Goal: Find specific page/section: Find specific page/section

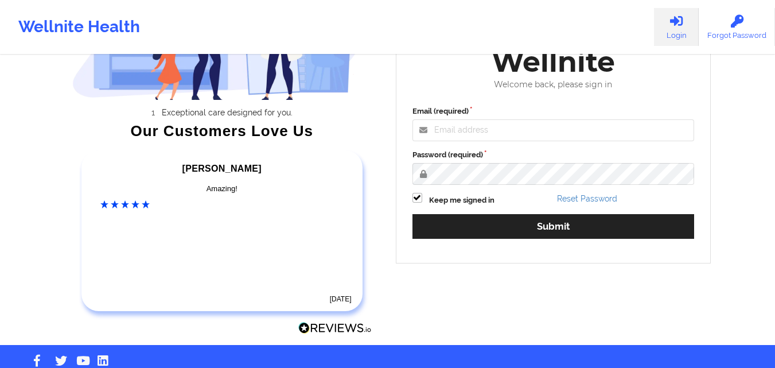
scroll to position [136, 0]
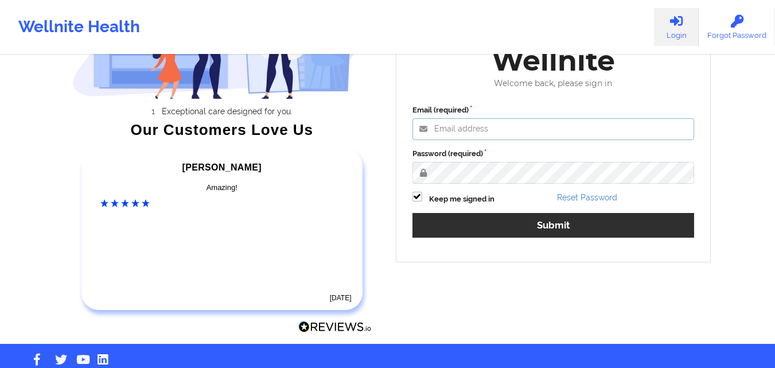
type input "[PERSON_NAME][EMAIL_ADDRESS][PERSON_NAME][DOMAIN_NAME]"
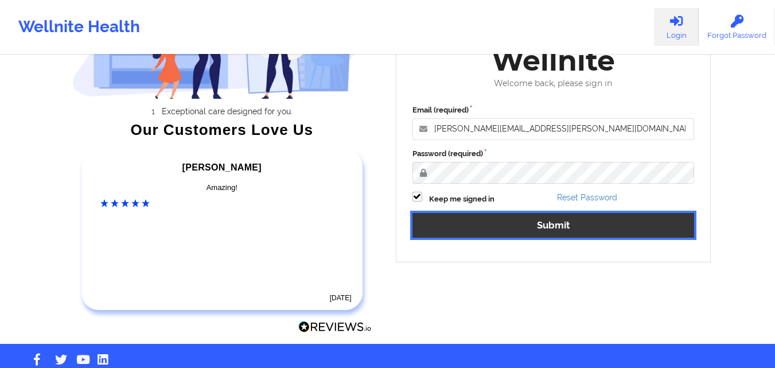
click at [526, 220] on button "Submit" at bounding box center [554, 225] width 282 height 25
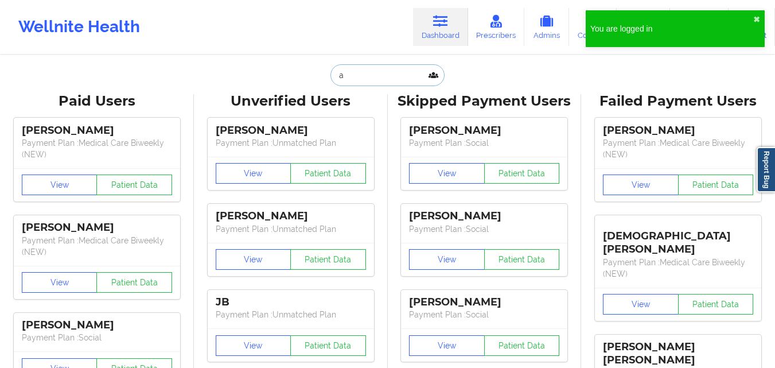
click at [345, 74] on input "a" at bounding box center [387, 75] width 114 height 22
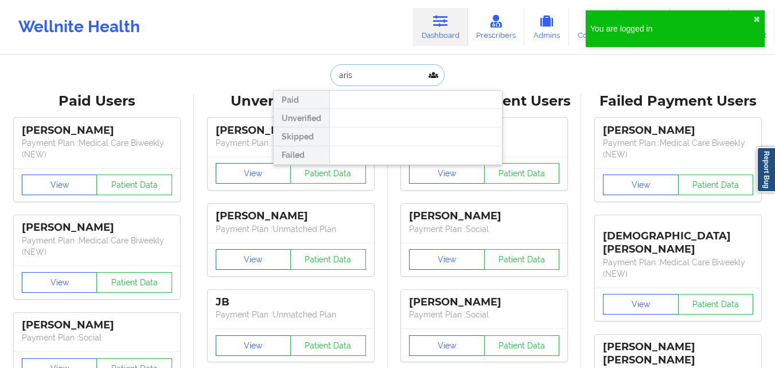
type input "arish"
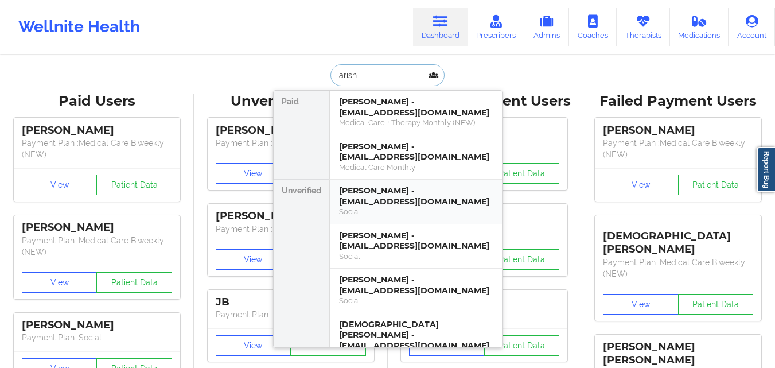
click at [418, 208] on div "Social" at bounding box center [416, 212] width 154 height 10
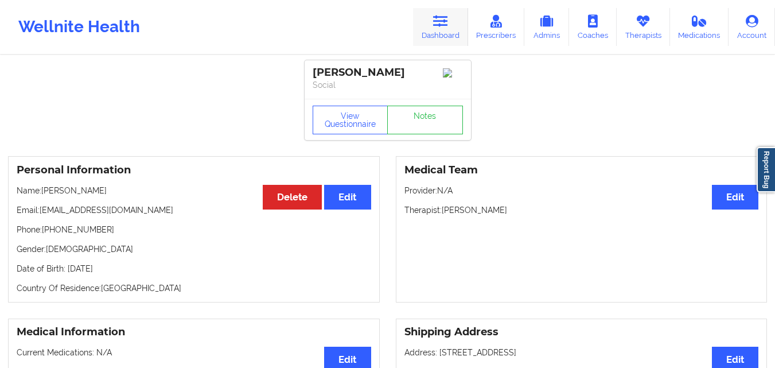
click at [439, 22] on icon at bounding box center [440, 21] width 15 height 13
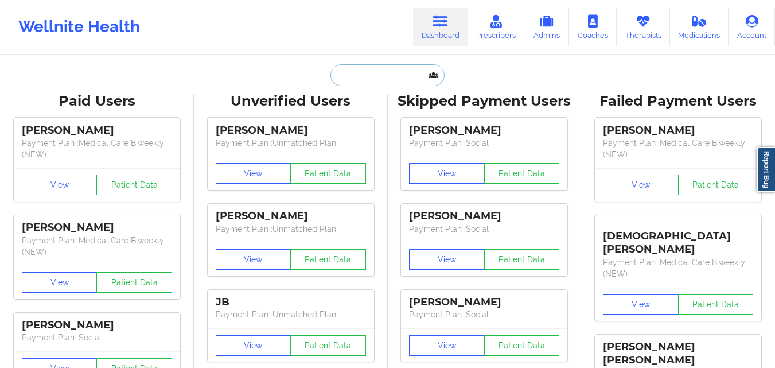
click at [358, 75] on input "text" at bounding box center [387, 75] width 114 height 22
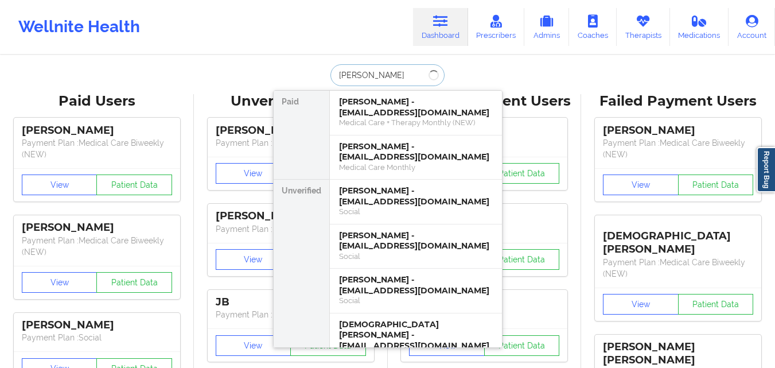
type input "[PERSON_NAME]"
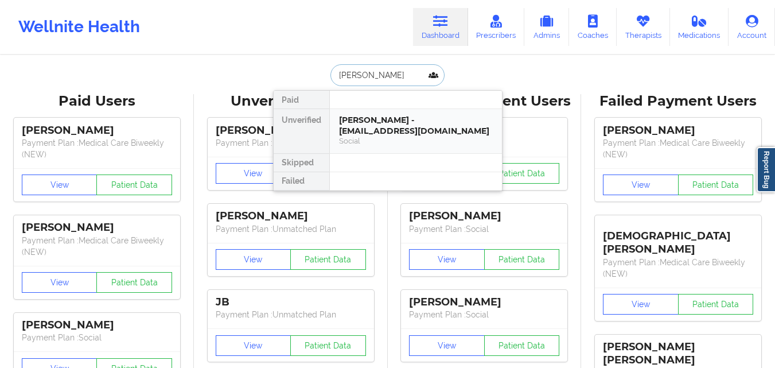
click at [367, 139] on div "Social" at bounding box center [416, 141] width 154 height 10
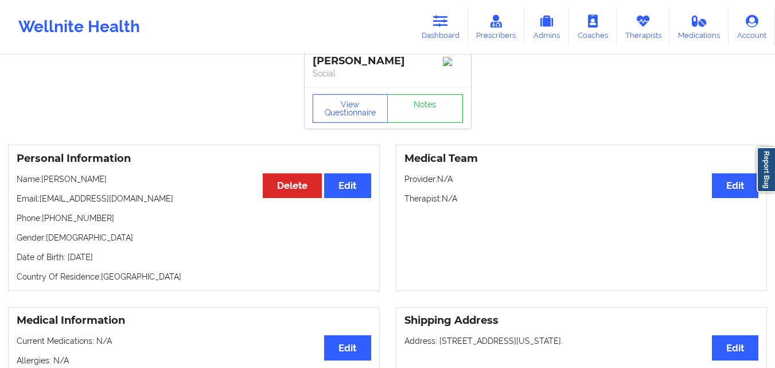
scroll to position [12, 0]
click at [444, 15] on icon at bounding box center [440, 21] width 15 height 13
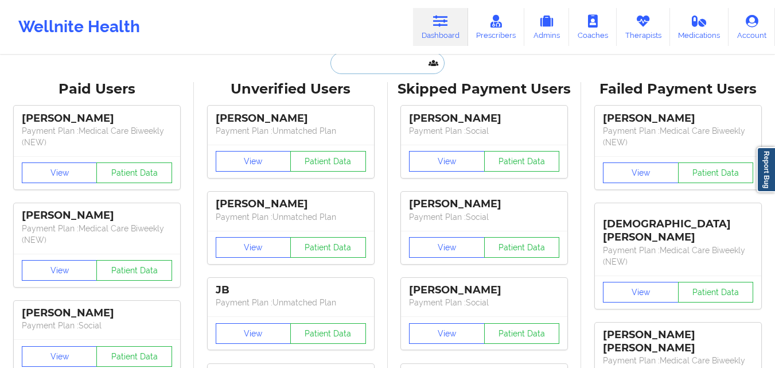
click at [378, 67] on input "text" at bounding box center [387, 63] width 114 height 22
paste input "[PERSON_NAME]"
type input "[PERSON_NAME]"
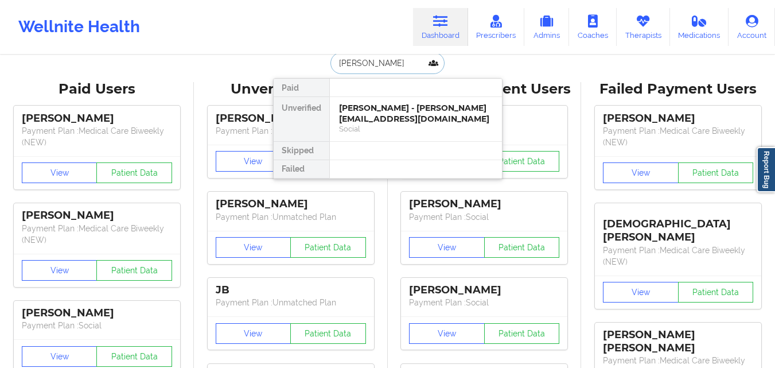
click at [380, 123] on div "[PERSON_NAME] - [PERSON_NAME][EMAIL_ADDRESS][DOMAIN_NAME]" at bounding box center [416, 113] width 154 height 21
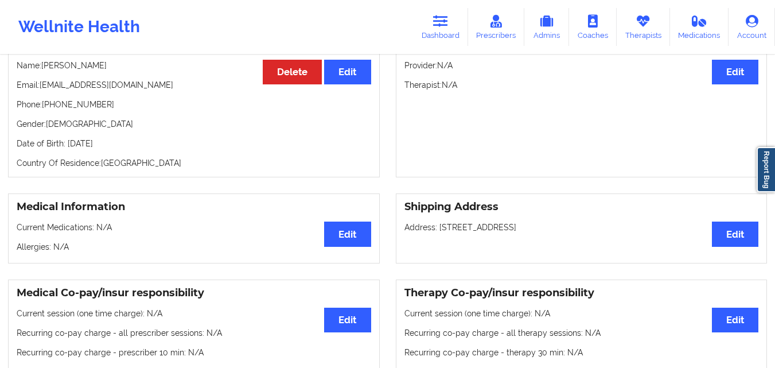
scroll to position [117, 0]
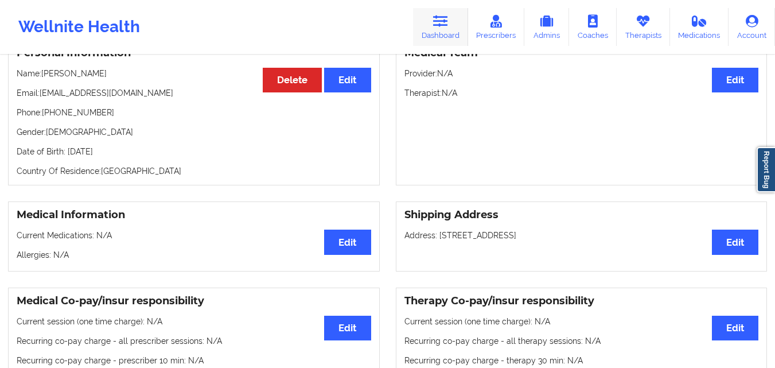
click at [428, 22] on link "Dashboard" at bounding box center [440, 27] width 55 height 38
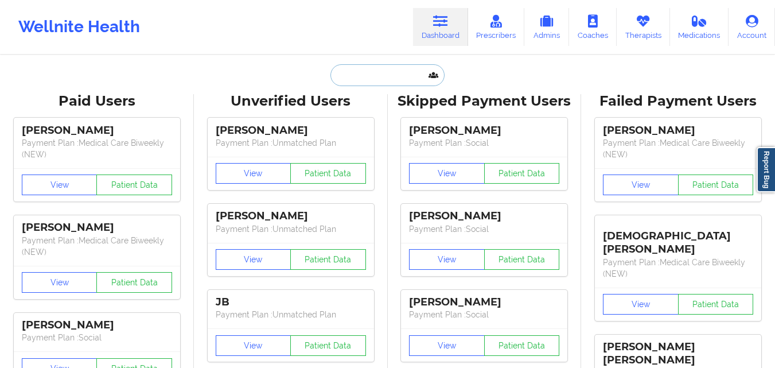
click at [395, 74] on input "text" at bounding box center [387, 75] width 114 height 22
paste input "[PERSON_NAME]"
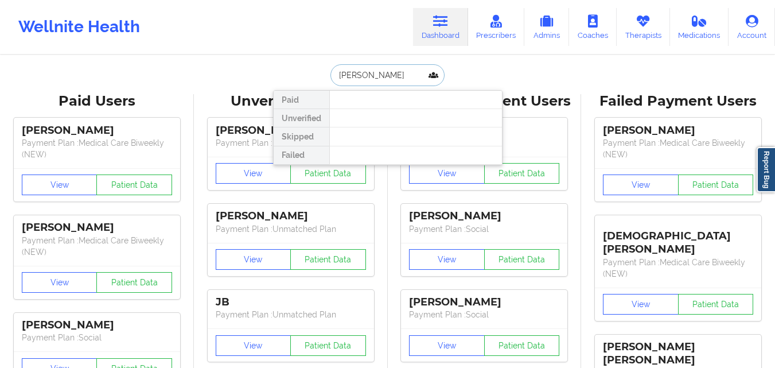
click at [390, 82] on input "[PERSON_NAME]" at bounding box center [387, 75] width 114 height 22
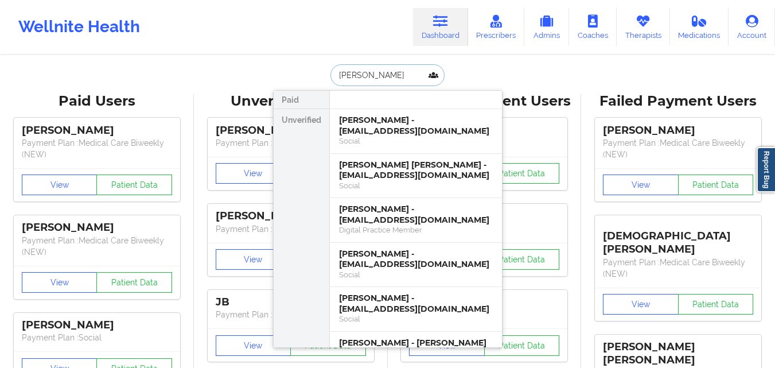
type input "[PERSON_NAME]"
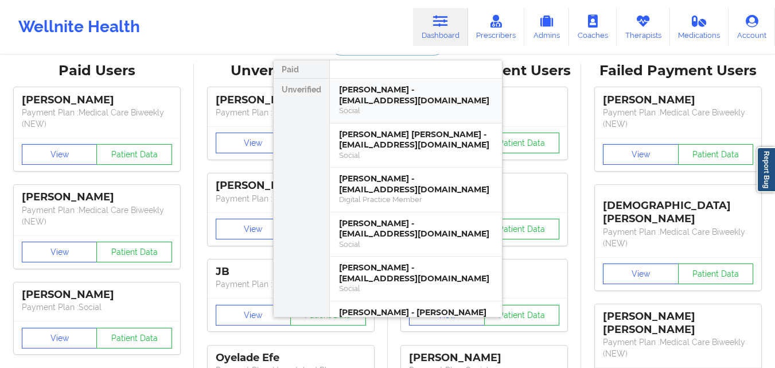
click at [431, 90] on div "[PERSON_NAME] - [EMAIL_ADDRESS][DOMAIN_NAME]" at bounding box center [416, 94] width 154 height 21
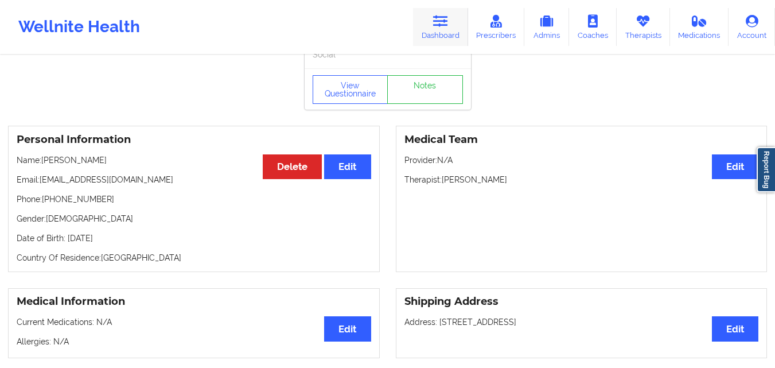
click at [438, 26] on icon at bounding box center [440, 21] width 15 height 13
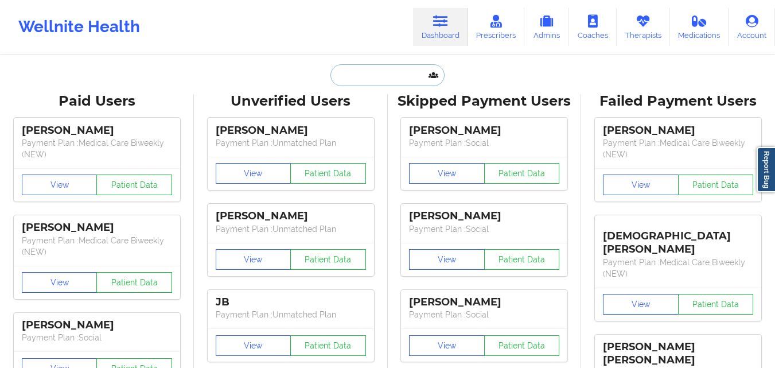
click at [407, 77] on input "text" at bounding box center [387, 75] width 114 height 22
paste input "[PERSON_NAME]"
type input "[PERSON_NAME]"
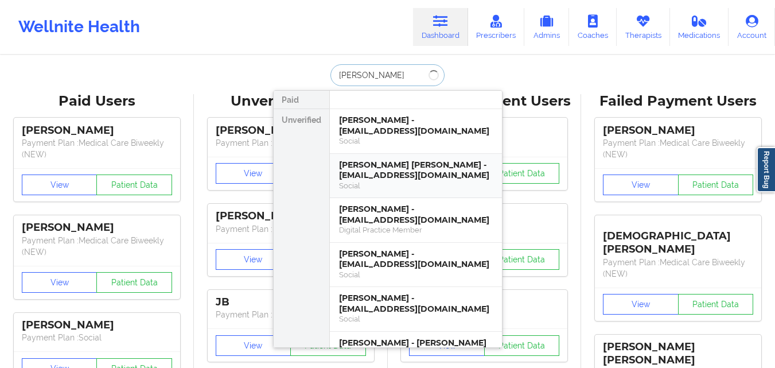
click at [385, 166] on div "[PERSON_NAME] [PERSON_NAME] - [EMAIL_ADDRESS][DOMAIN_NAME]" at bounding box center [416, 170] width 154 height 21
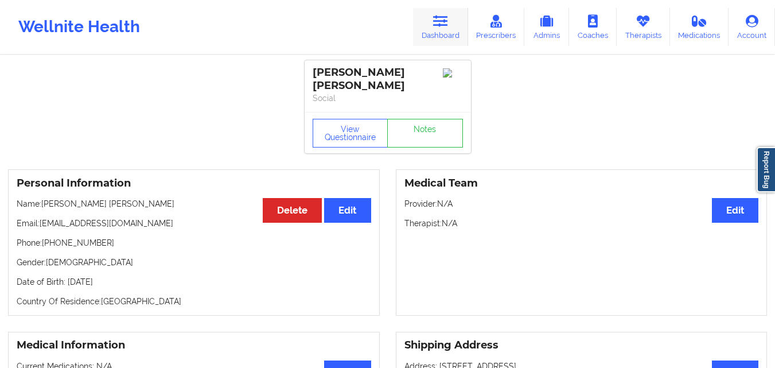
click at [450, 25] on link "Dashboard" at bounding box center [440, 27] width 55 height 38
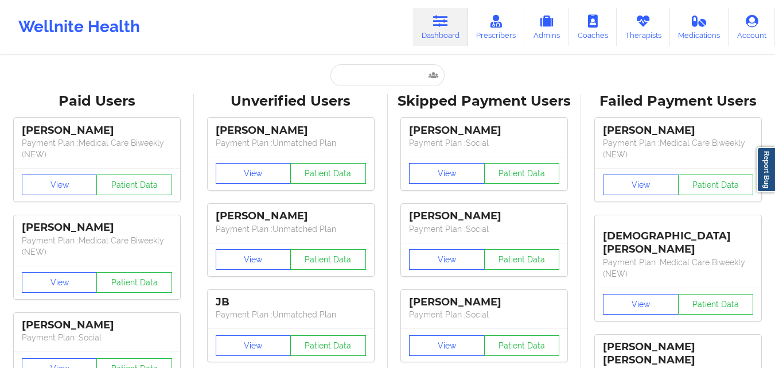
click at [342, 85] on input "text" at bounding box center [387, 75] width 114 height 22
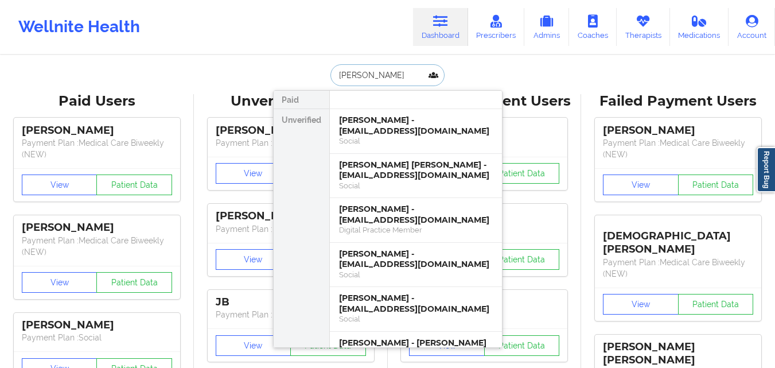
type input "[PERSON_NAME]"
click at [368, 76] on input "[PERSON_NAME]" at bounding box center [387, 75] width 114 height 22
click at [377, 128] on div "[PERSON_NAME] - [EMAIL_ADDRESS][DOMAIN_NAME]" at bounding box center [416, 125] width 154 height 21
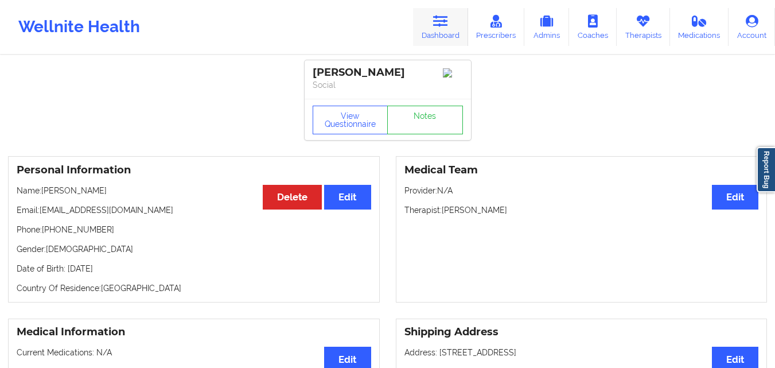
click at [448, 25] on icon at bounding box center [440, 21] width 15 height 13
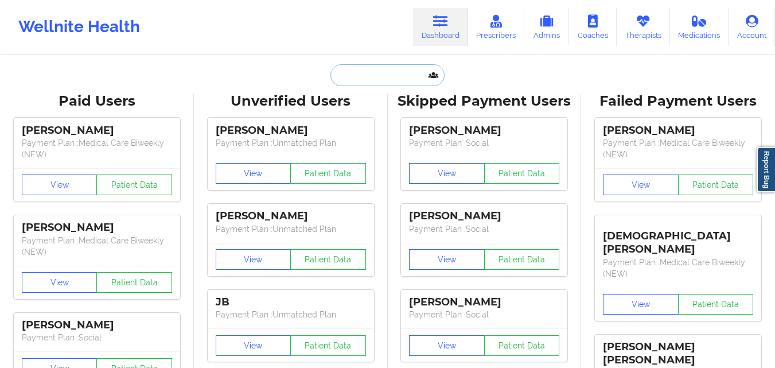
click at [395, 77] on input "text" at bounding box center [387, 75] width 114 height 22
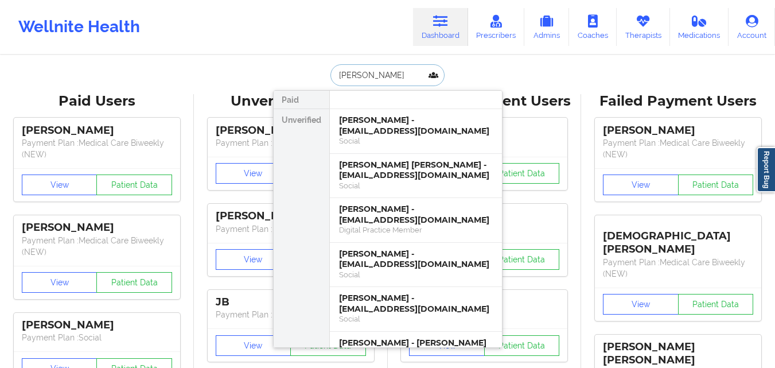
type input "tabith"
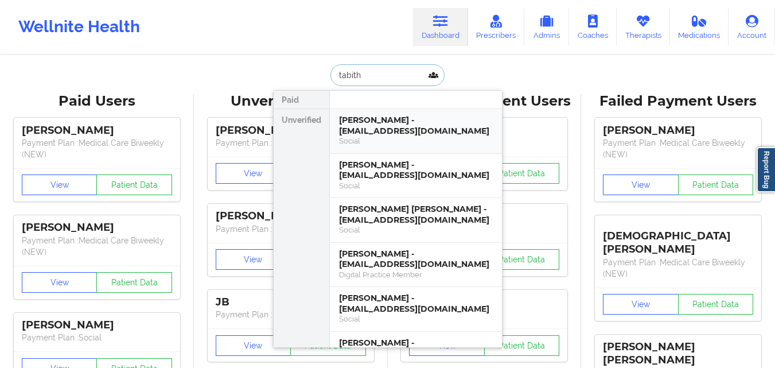
click at [420, 143] on div "Social" at bounding box center [416, 141] width 154 height 10
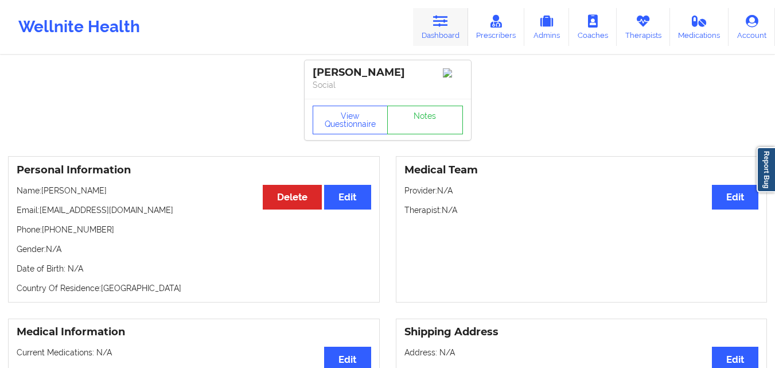
click at [463, 40] on link "Dashboard" at bounding box center [440, 27] width 55 height 38
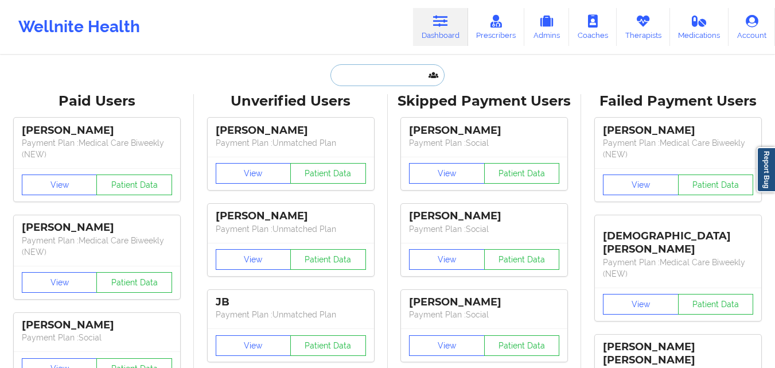
click at [402, 76] on input "text" at bounding box center [387, 75] width 114 height 22
paste input "[PERSON_NAME]"
type input "[PERSON_NAME]"
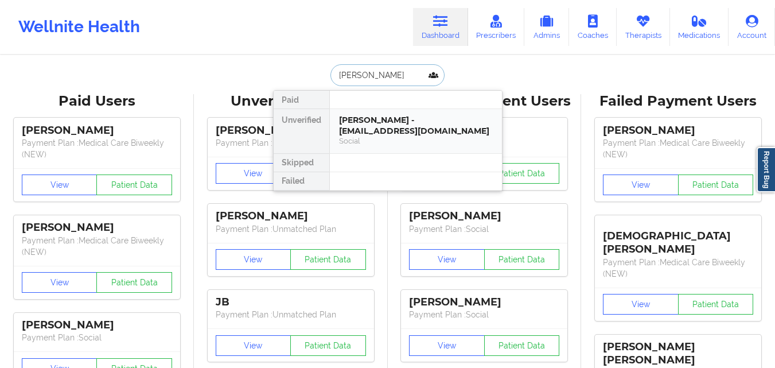
drag, startPoint x: 365, startPoint y: 138, endPoint x: 366, endPoint y: 125, distance: 12.7
click at [366, 125] on div "[PERSON_NAME] - [EMAIL_ADDRESS][DOMAIN_NAME]" at bounding box center [416, 125] width 154 height 21
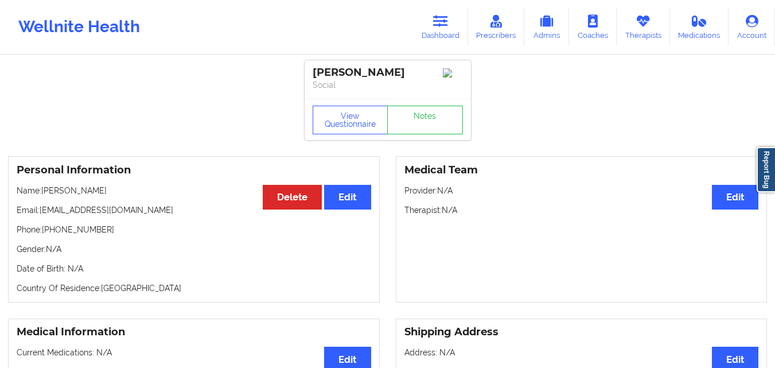
drag, startPoint x: 43, startPoint y: 196, endPoint x: 115, endPoint y: 192, distance: 71.9
click at [115, 192] on p "Name: [PERSON_NAME]" at bounding box center [194, 190] width 355 height 11
copy p "[PERSON_NAME]"
click at [444, 25] on icon at bounding box center [440, 21] width 15 height 13
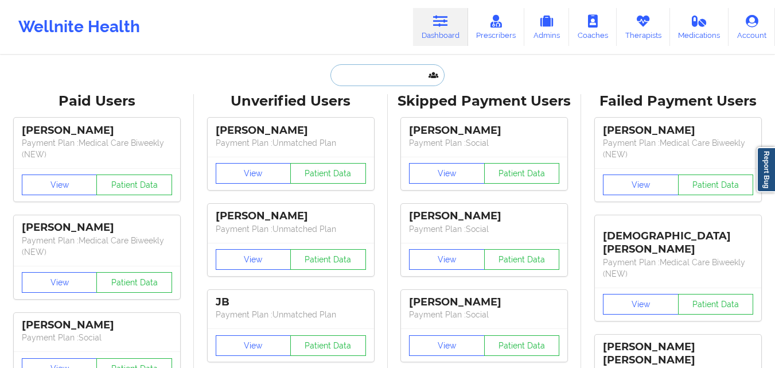
click at [400, 76] on input "text" at bounding box center [387, 75] width 114 height 22
paste input "[PERSON_NAME]"
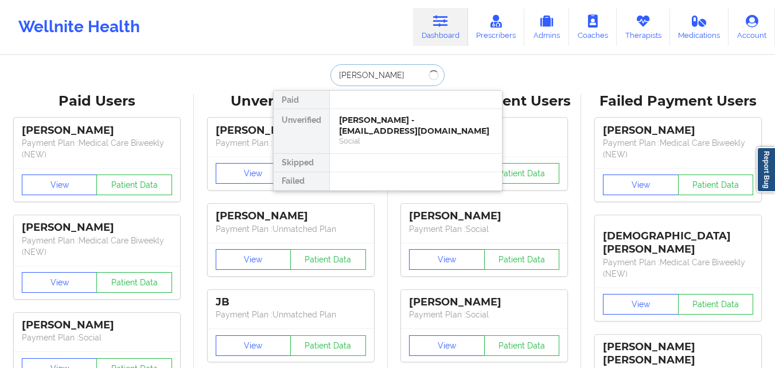
click at [356, 80] on input "[PERSON_NAME]" at bounding box center [387, 75] width 114 height 22
type input "[PERSON_NAME]"
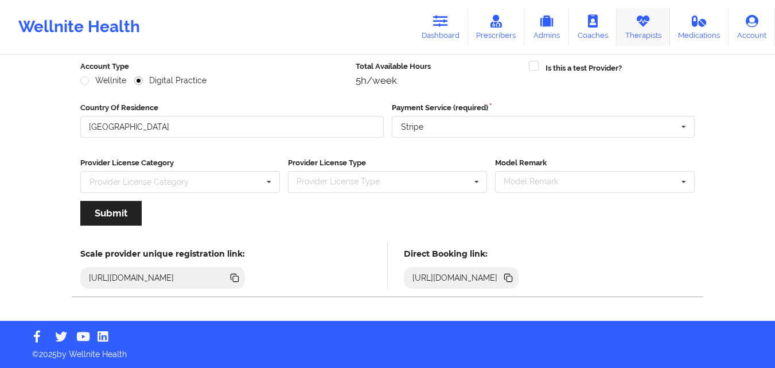
click at [631, 30] on link "Therapists" at bounding box center [643, 27] width 53 height 38
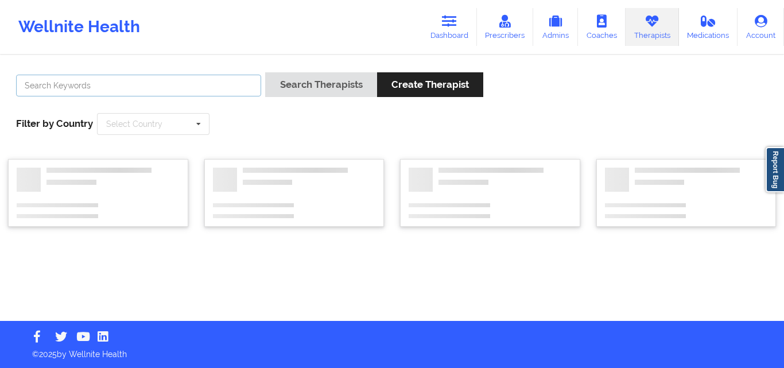
click at [181, 81] on input "text" at bounding box center [138, 86] width 245 height 22
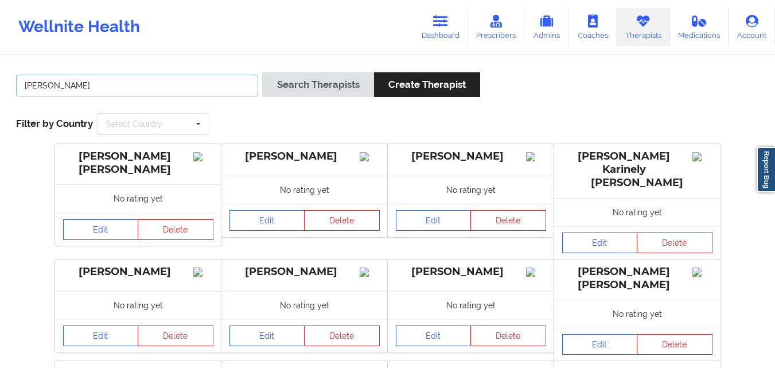
type input "rashawnda"
click at [262, 72] on button "Search Therapists" at bounding box center [317, 84] width 111 height 25
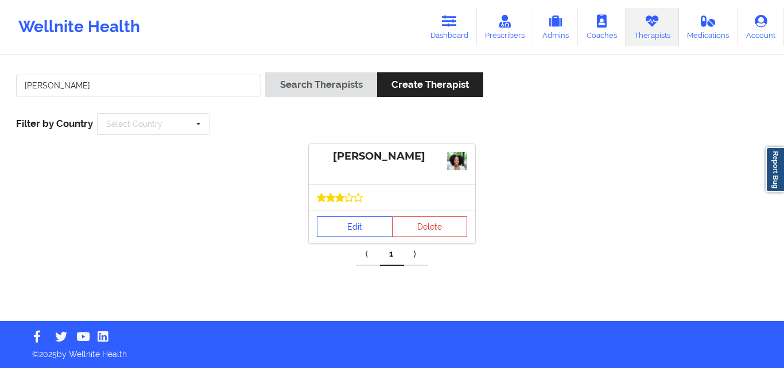
click at [343, 221] on link "Edit" at bounding box center [355, 226] width 76 height 21
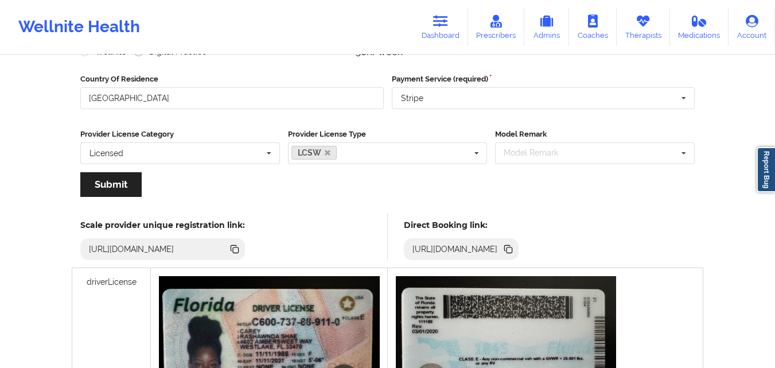
scroll to position [202, 0]
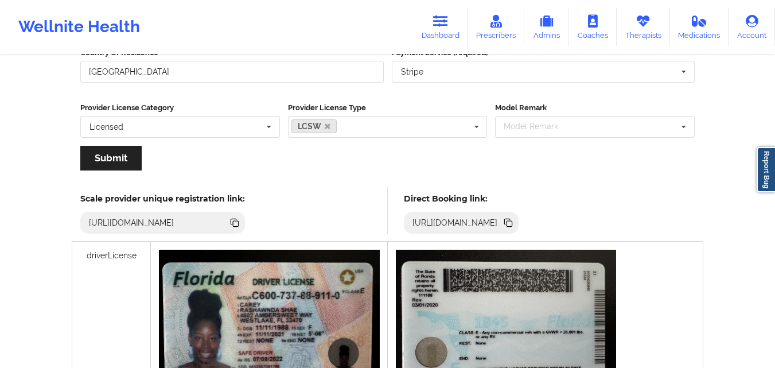
click at [512, 225] on icon at bounding box center [510, 224] width 6 height 6
click at [512, 223] on icon at bounding box center [510, 224] width 6 height 6
